Goal: Transaction & Acquisition: Subscribe to service/newsletter

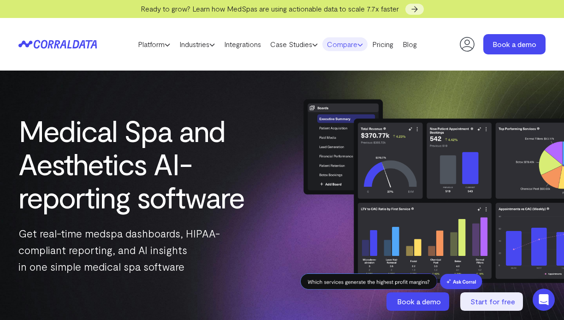
click at [362, 46] on link "Compare" at bounding box center [344, 44] width 45 height 14
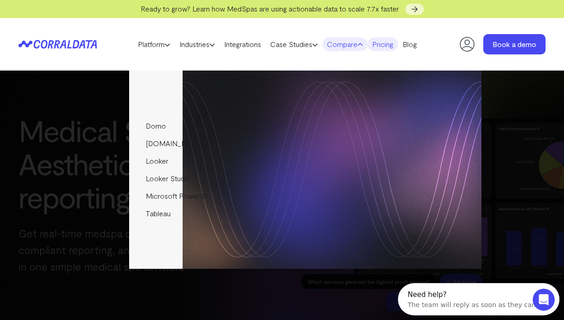
click at [393, 46] on link "Pricing" at bounding box center [383, 44] width 30 height 14
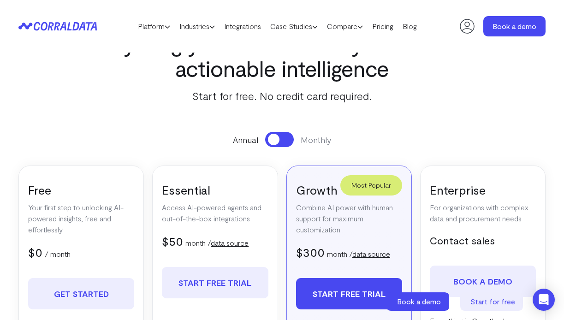
scroll to position [71, 0]
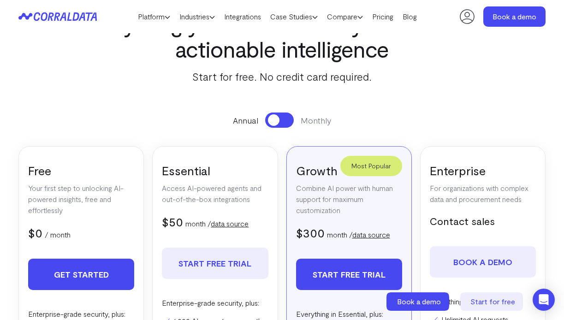
click at [74, 275] on link "Get Started" at bounding box center [81, 274] width 106 height 31
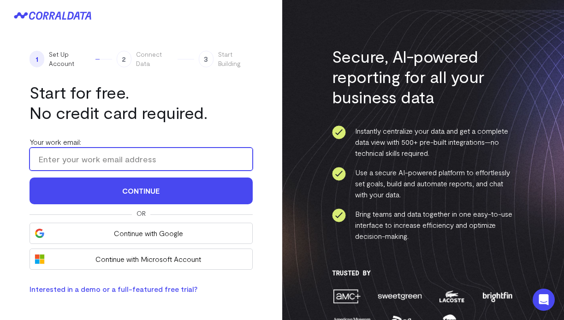
click at [108, 161] on input "Your work email:" at bounding box center [141, 159] width 223 height 23
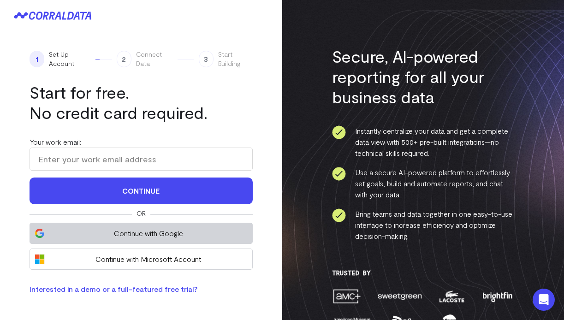
click at [128, 236] on span "Continue with Google" at bounding box center [148, 233] width 198 height 11
